Goal: Navigation & Orientation: Go to known website

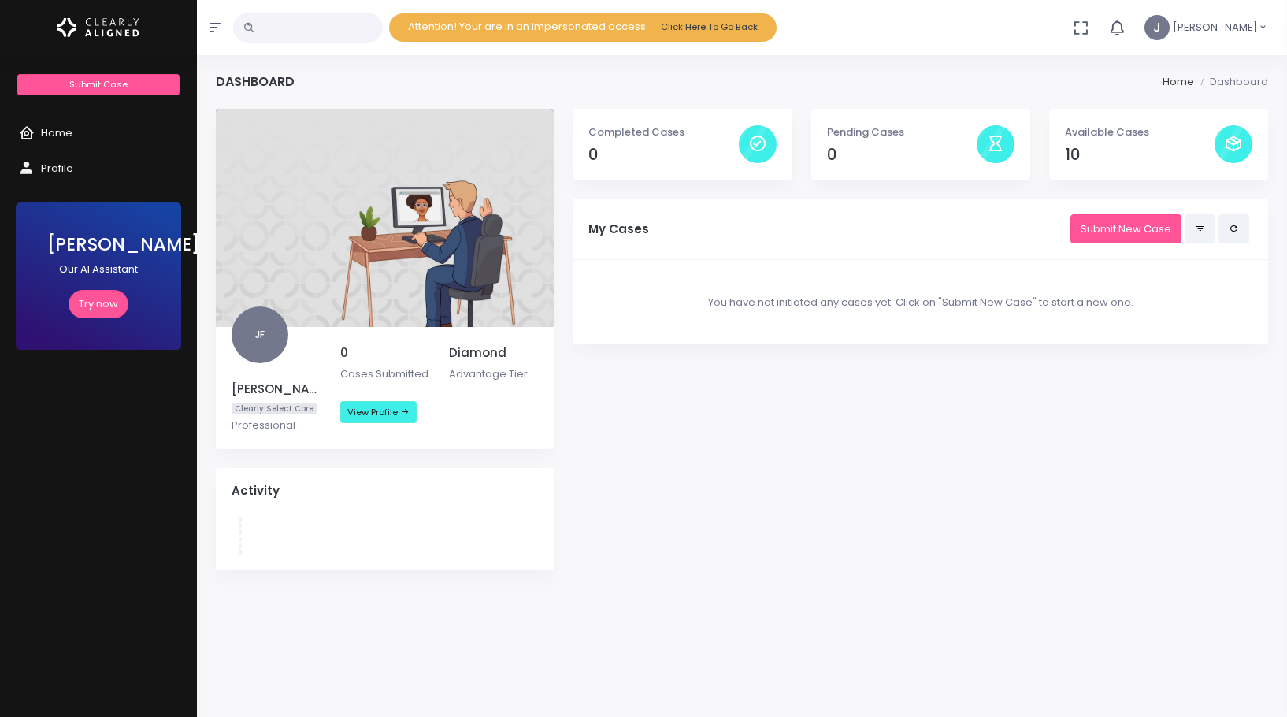
click at [747, 498] on div "Completed Cases 0 Pending Cases 0 Available Cases 10 My Cases Submit New Case Y…" at bounding box center [920, 349] width 714 height 481
click at [95, 306] on link "Try now" at bounding box center [99, 304] width 60 height 29
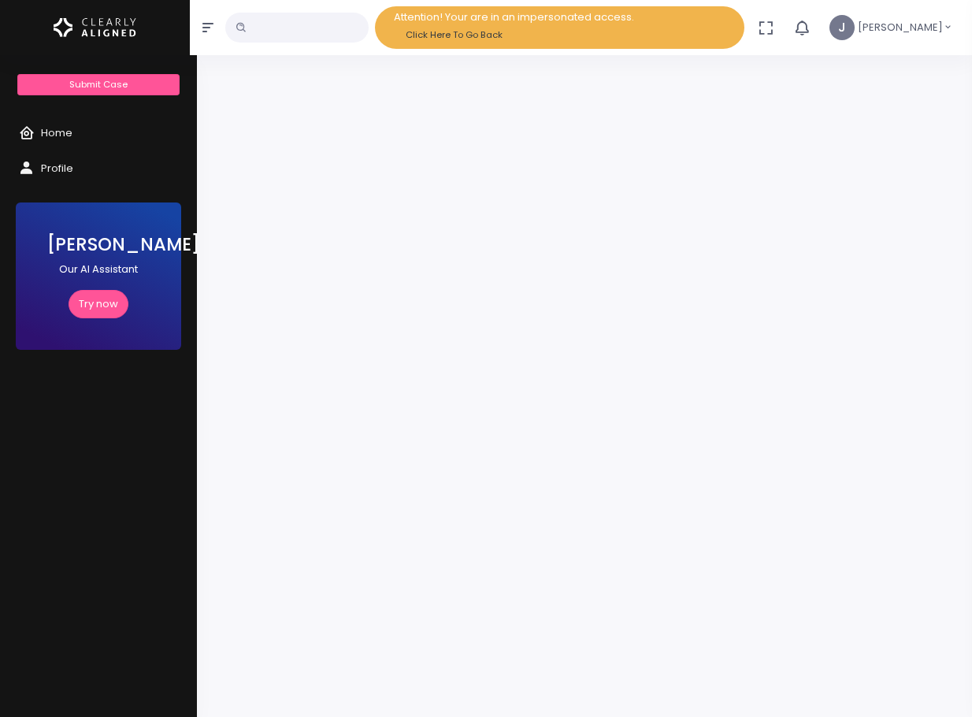
click at [946, 22] on icon "button" at bounding box center [948, 28] width 10 height 16
click at [495, 35] on button "Click Here To Go Back" at bounding box center [454, 34] width 109 height 21
